Goal: Find specific page/section: Find specific page/section

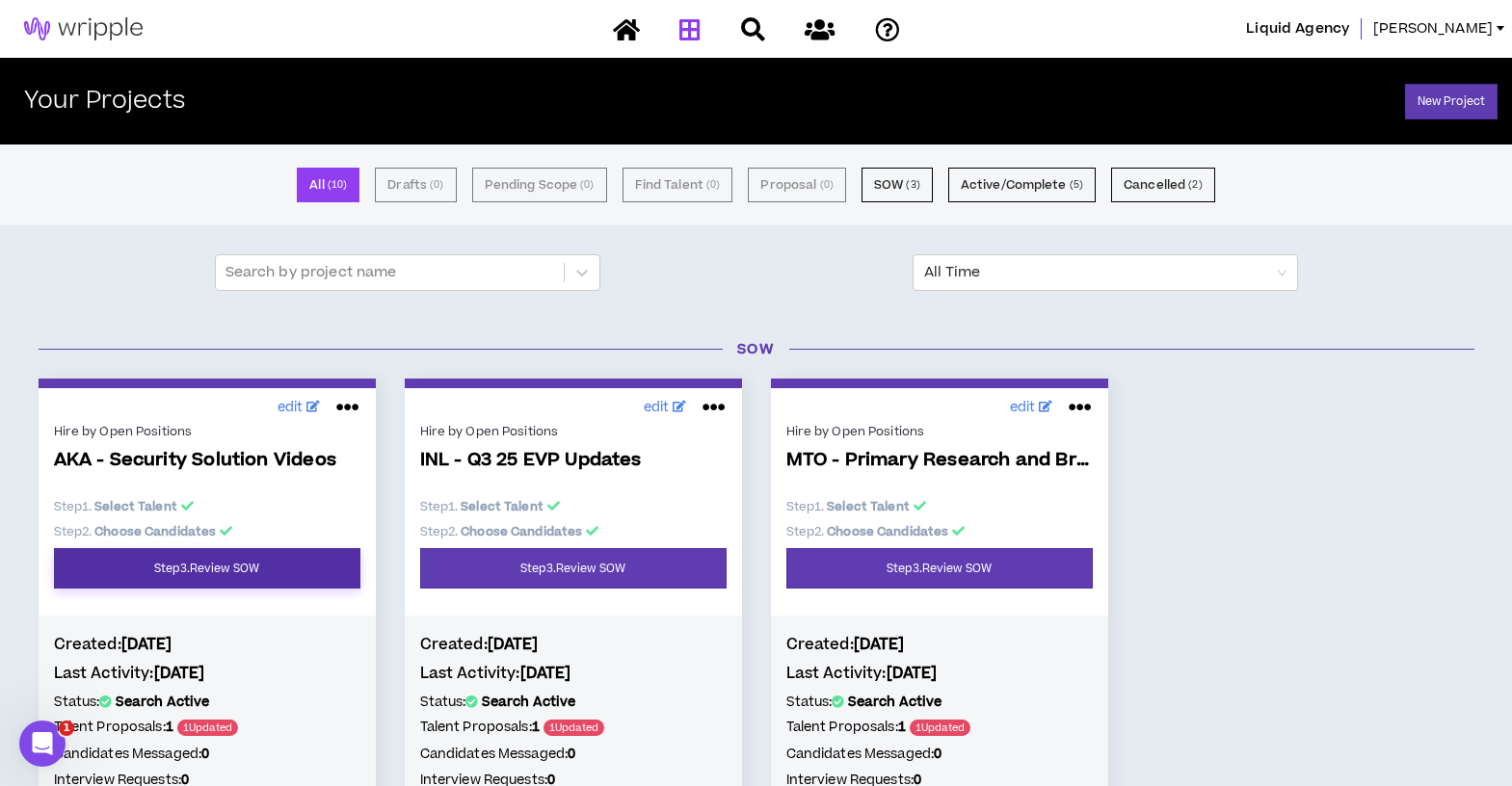
click at [270, 567] on link "Step 3 . Review SOW" at bounding box center [207, 568] width 306 height 41
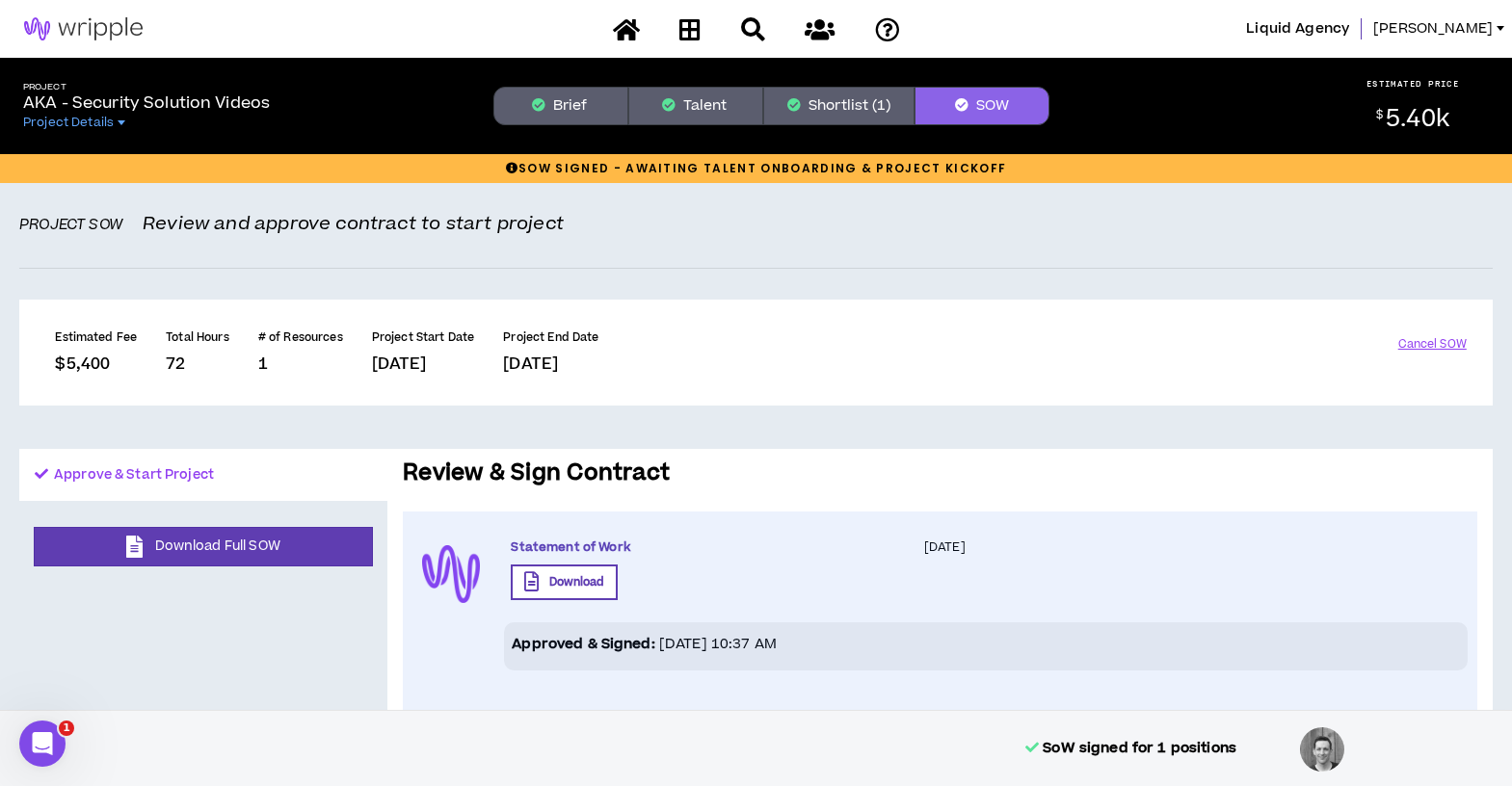
click at [713, 23] on div "Projects" at bounding box center [756, 30] width 337 height 34
click at [690, 25] on icon at bounding box center [690, 29] width 21 height 24
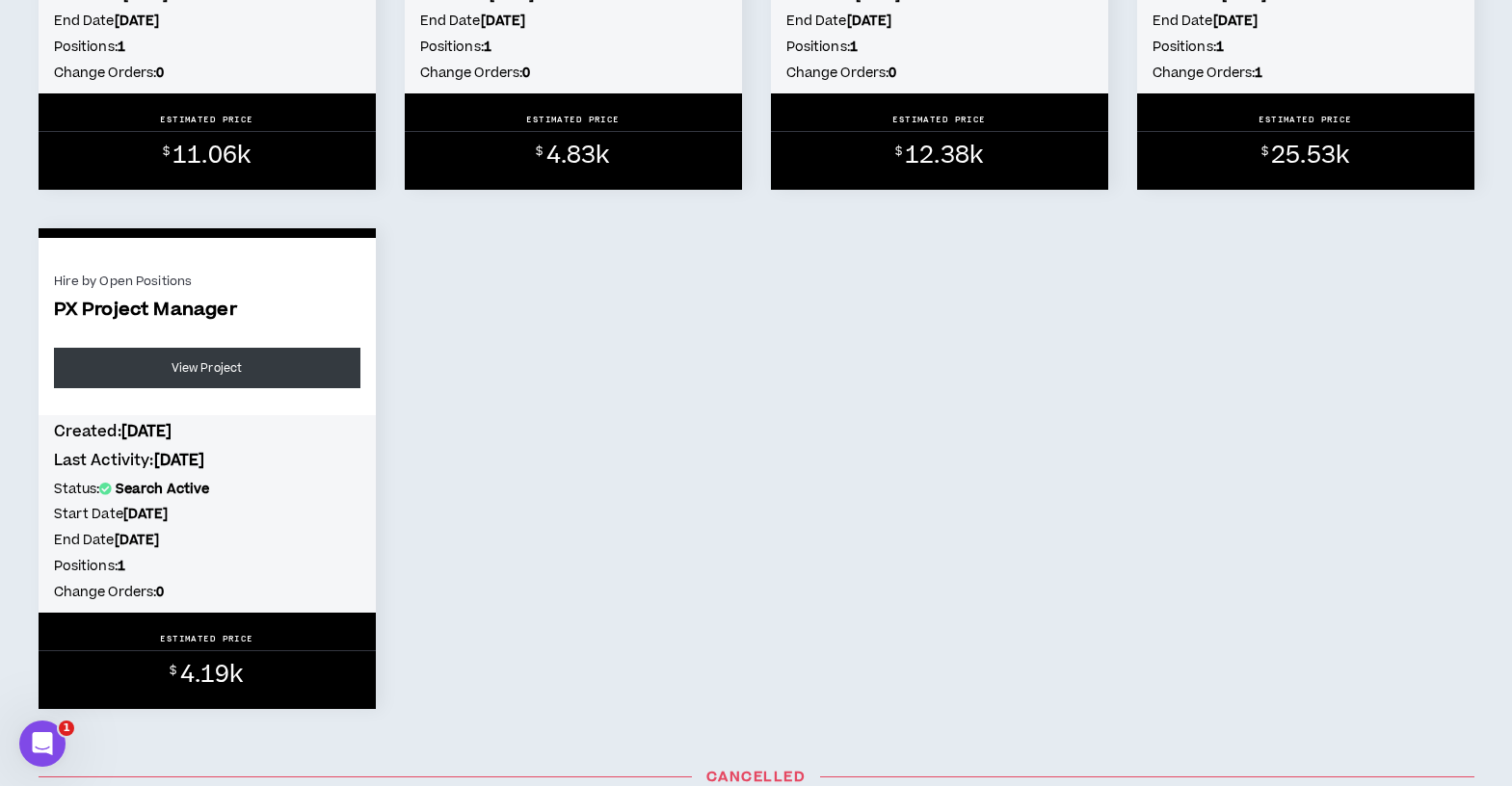
scroll to position [1308, 0]
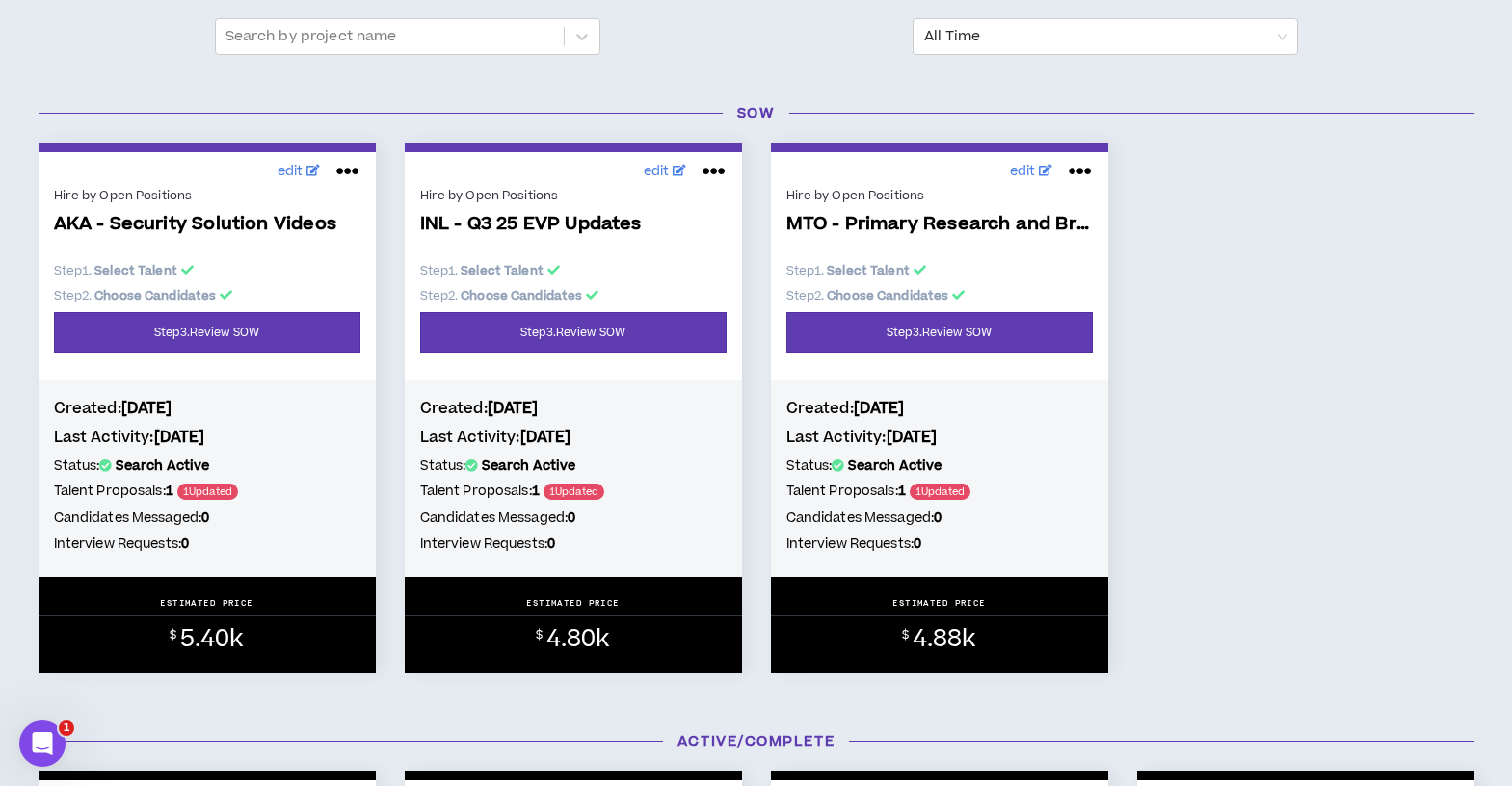
scroll to position [237, 0]
